Goal: Navigation & Orientation: Find specific page/section

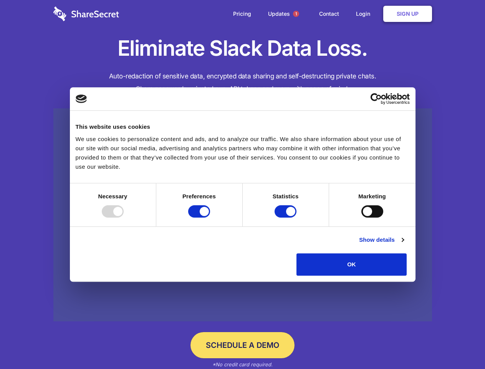
click at [124, 217] on div at bounding box center [113, 211] width 22 height 12
click at [210, 217] on input "Preferences" at bounding box center [199, 211] width 22 height 12
checkbox input "false"
click at [287, 217] on input "Statistics" at bounding box center [286, 211] width 22 height 12
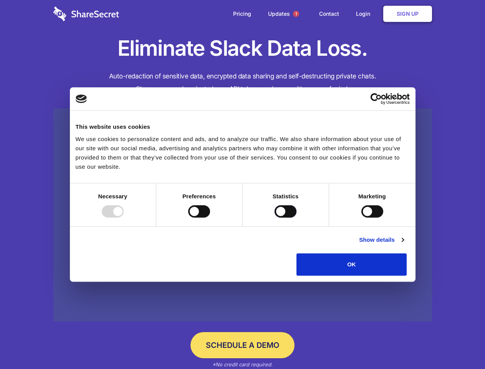
checkbox input "false"
click at [361, 217] on input "Marketing" at bounding box center [372, 211] width 22 height 12
checkbox input "true"
click at [404, 244] on link "Show details" at bounding box center [381, 239] width 45 height 9
click at [0, 0] on li "Necessary 7 Necessary cookies help make a website usable by enabling basic func…" at bounding box center [0, 0] width 0 height 0
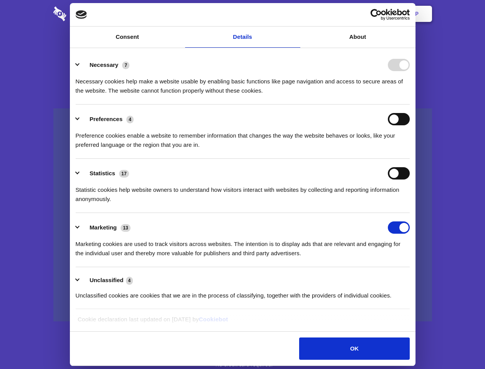
click at [296, 14] on span "1" at bounding box center [296, 14] width 6 height 6
